Goal: Task Accomplishment & Management: Use online tool/utility

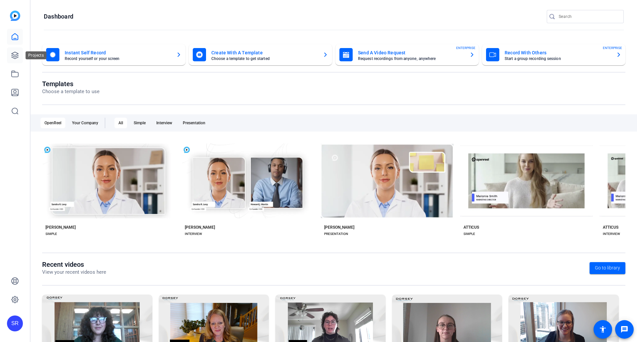
click at [11, 50] on link at bounding box center [15, 55] width 16 height 16
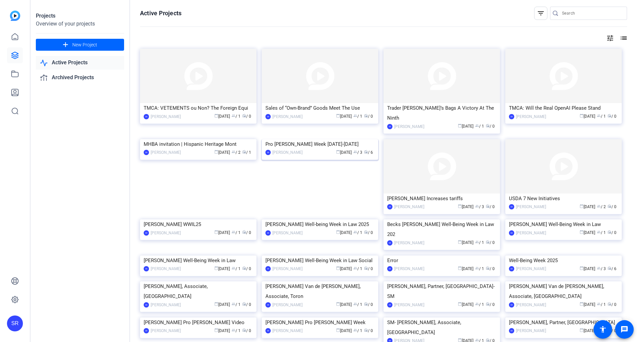
click at [325, 139] on img at bounding box center [320, 139] width 116 height 0
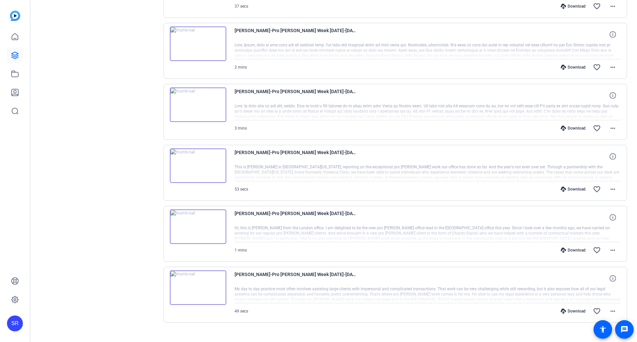
scroll to position [194, 0]
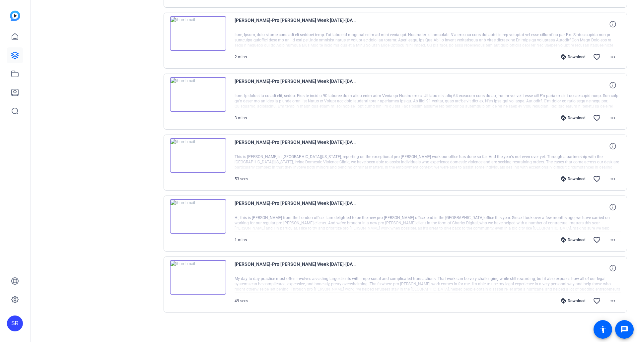
click at [223, 272] on img at bounding box center [198, 277] width 56 height 34
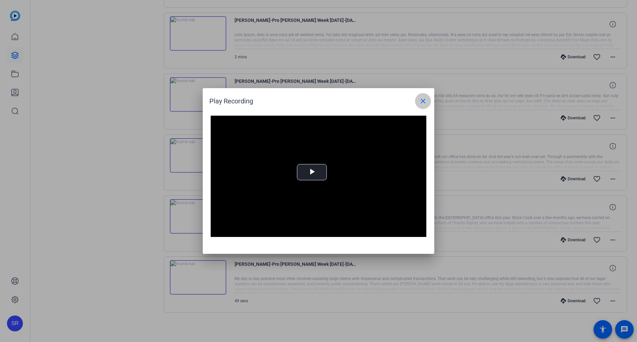
click at [418, 105] on span at bounding box center [423, 101] width 16 height 16
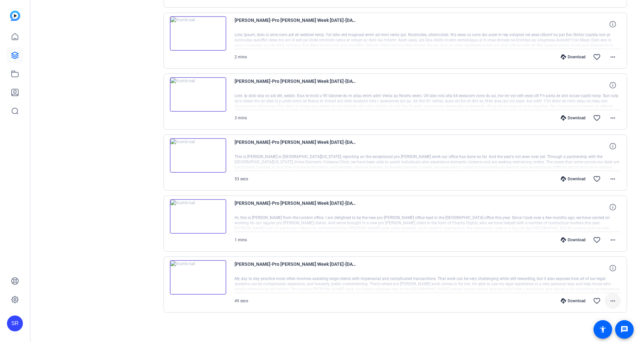
click at [611, 302] on mat-icon "more_horiz" at bounding box center [613, 301] width 8 height 8
click at [108, 67] on div at bounding box center [318, 171] width 637 height 342
click at [16, 74] on icon at bounding box center [15, 74] width 8 height 8
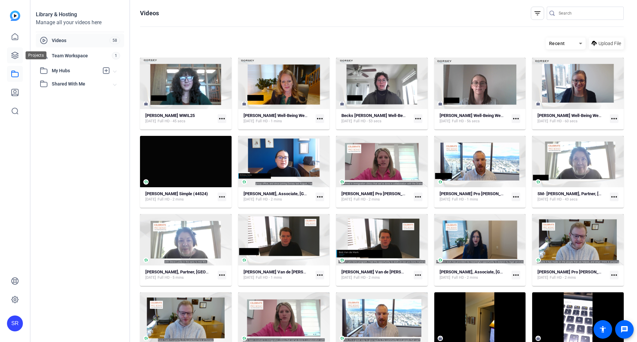
click at [16, 57] on icon at bounding box center [15, 55] width 8 height 8
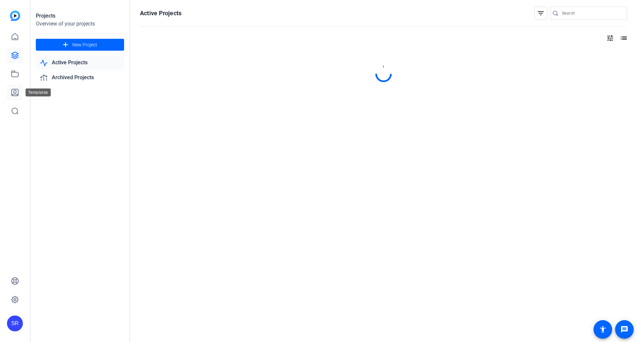
click at [14, 92] on icon at bounding box center [15, 92] width 7 height 7
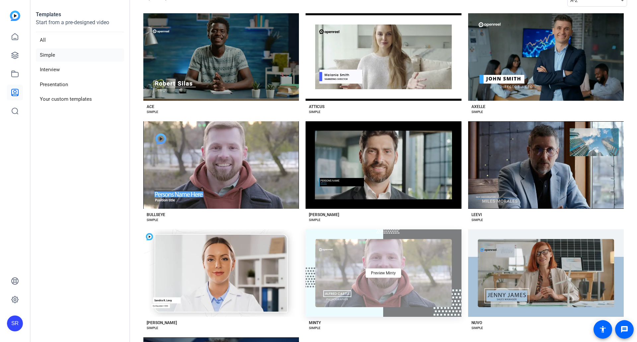
scroll to position [33, 0]
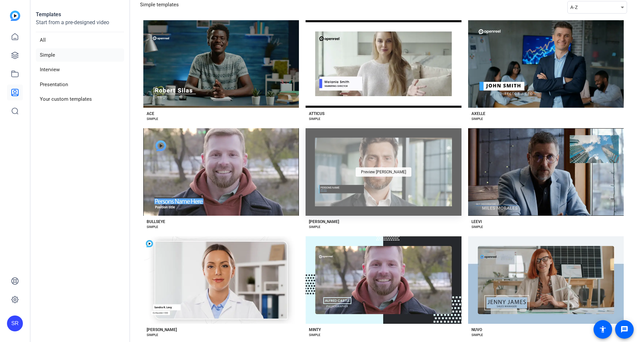
click at [375, 171] on span "Preview Dorsey" at bounding box center [383, 172] width 45 height 4
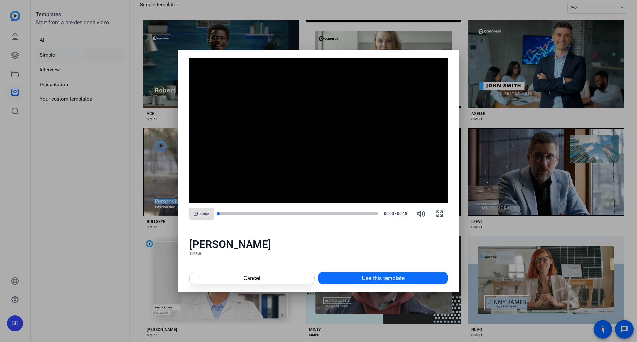
click at [371, 276] on span "Use this template" at bounding box center [383, 278] width 43 height 8
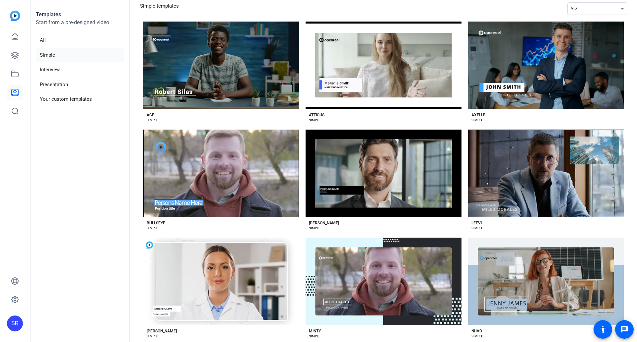
scroll to position [0, 0]
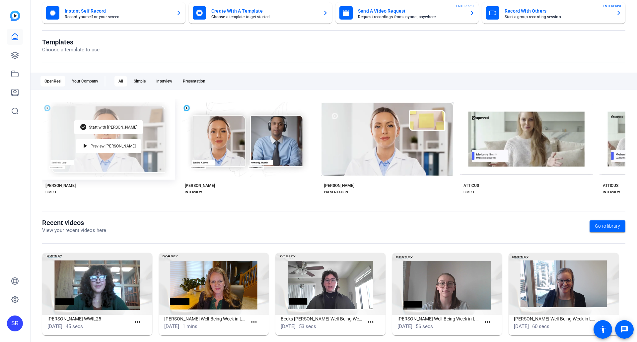
scroll to position [50, 0]
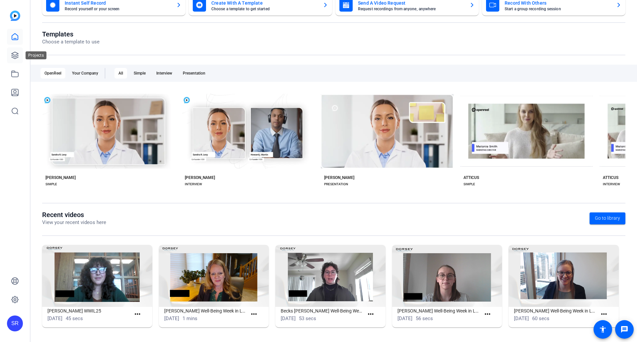
click at [11, 48] on link at bounding box center [15, 55] width 16 height 16
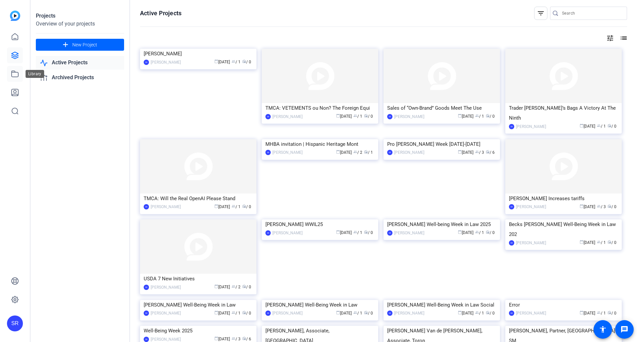
click at [14, 68] on link at bounding box center [15, 74] width 16 height 16
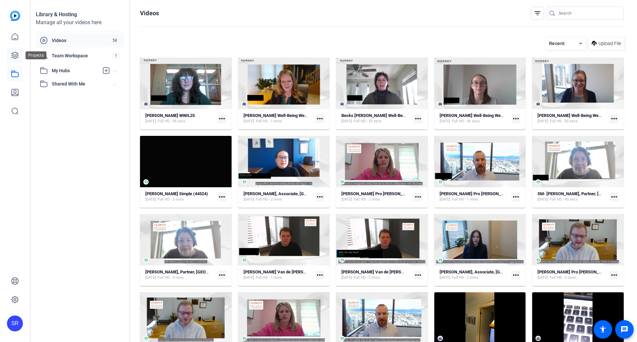
click at [15, 50] on link at bounding box center [15, 55] width 16 height 16
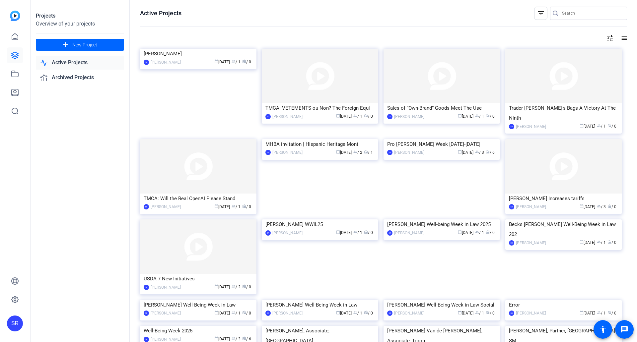
click at [456, 139] on img at bounding box center [441, 139] width 116 height 0
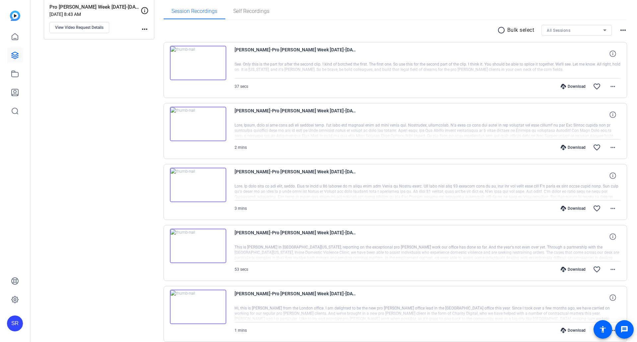
scroll to position [194, 0]
